Goal: Information Seeking & Learning: Learn about a topic

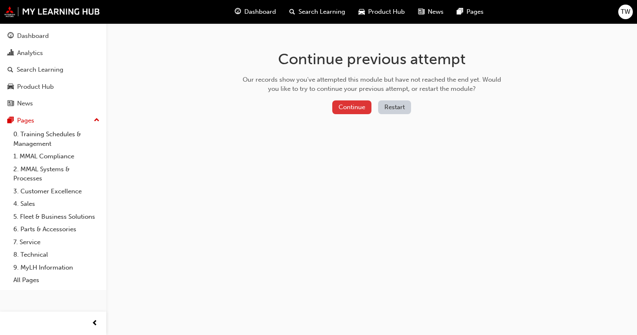
click at [354, 110] on button "Continue" at bounding box center [351, 108] width 39 height 14
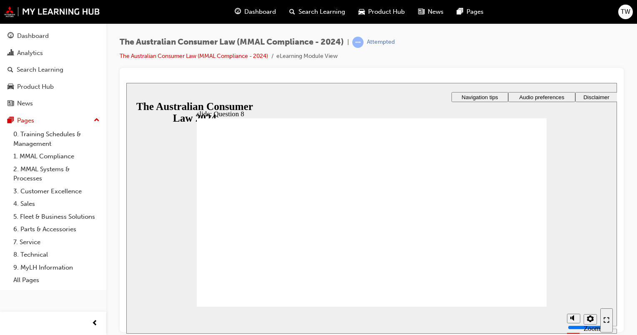
radio input "true"
drag, startPoint x: 247, startPoint y: 299, endPoint x: 249, endPoint y: 292, distance: 7.4
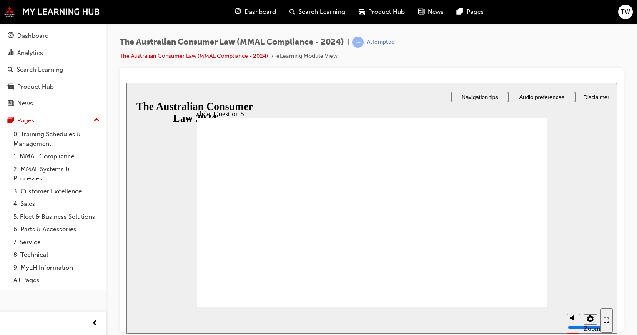
click at [525, 308] on section "Playback Speed 2 1.75 1.5 1.25 Normal" at bounding box center [371, 320] width 491 height 27
radio input "true"
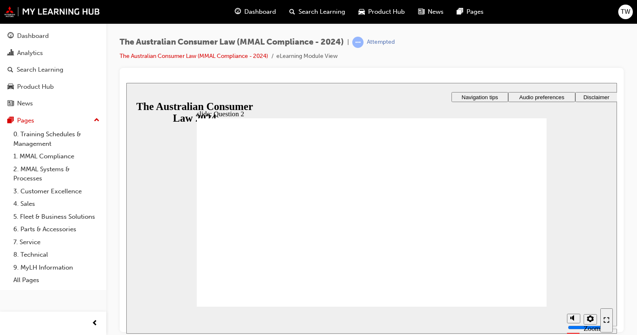
radio input "true"
drag, startPoint x: 247, startPoint y: 199, endPoint x: 247, endPoint y: 289, distance: 89.3
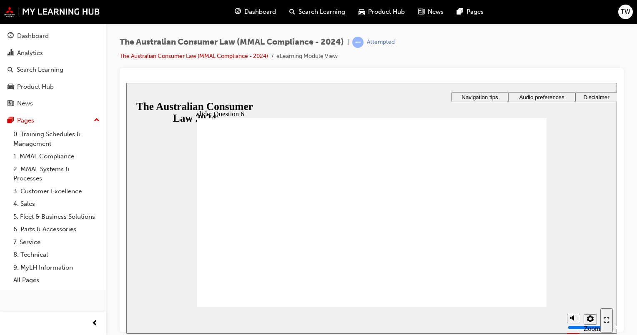
radio input "true"
drag, startPoint x: 252, startPoint y: 293, endPoint x: 257, endPoint y: 293, distance: 5.0
checkbox input "true"
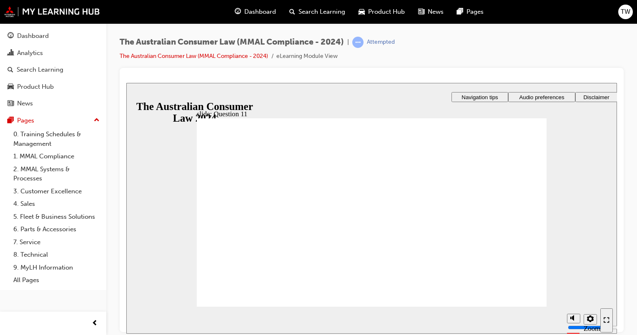
checkbox input "true"
drag, startPoint x: 240, startPoint y: 289, endPoint x: 247, endPoint y: 294, distance: 8.9
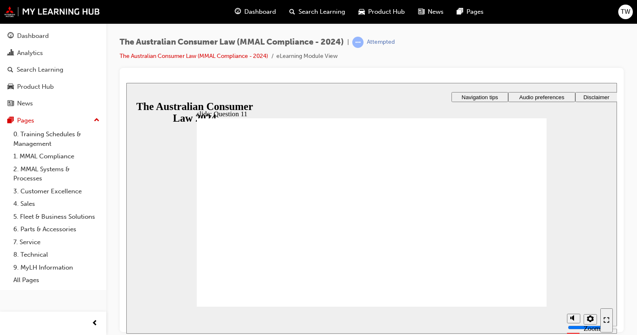
radio input "true"
checkbox input "true"
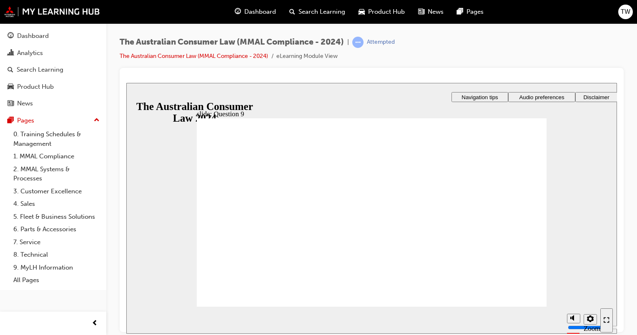
checkbox input "true"
